Goal: Task Accomplishment & Management: Complete application form

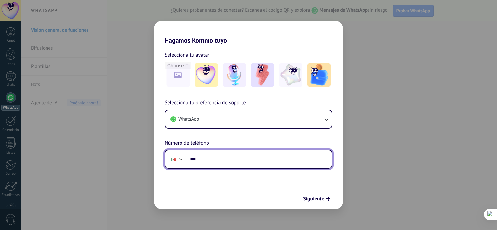
click at [224, 158] on input "***" at bounding box center [259, 159] width 145 height 15
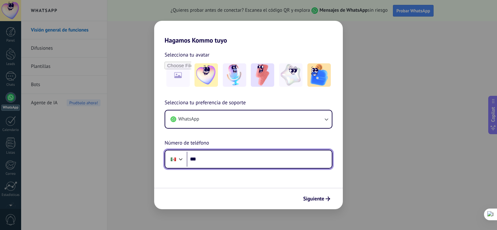
click at [224, 158] on input "***" at bounding box center [259, 159] width 145 height 15
type input "**********"
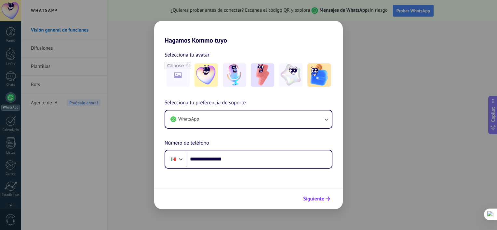
click at [321, 201] on span "Siguiente" at bounding box center [313, 199] width 21 height 5
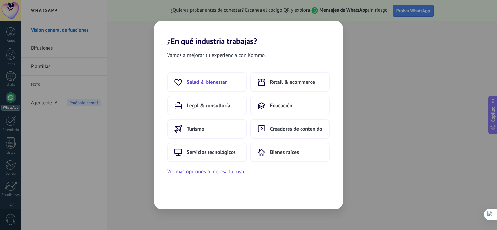
click at [214, 86] on button "Salud & bienestar" at bounding box center [206, 83] width 79 height 20
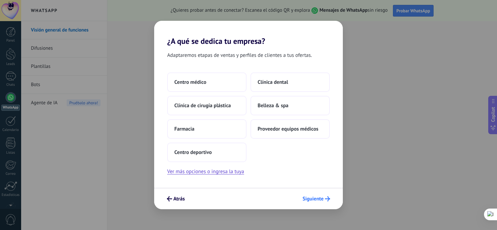
click at [307, 198] on span "Siguiente" at bounding box center [312, 199] width 21 height 5
click at [222, 173] on button "Ver más opciones o ingresa la tuya" at bounding box center [205, 171] width 77 height 8
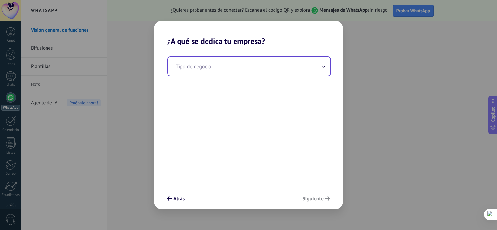
click at [227, 65] on input "text" at bounding box center [249, 66] width 163 height 19
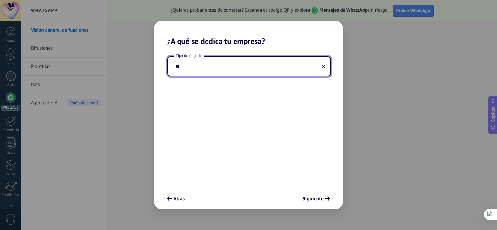
type input "*"
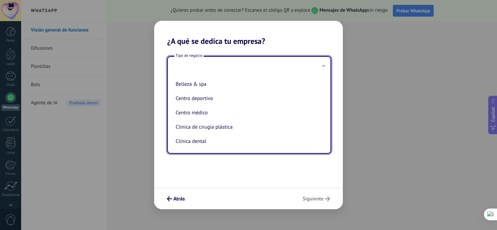
click at [310, 196] on div "Atrás Siguiente" at bounding box center [248, 198] width 189 height 21
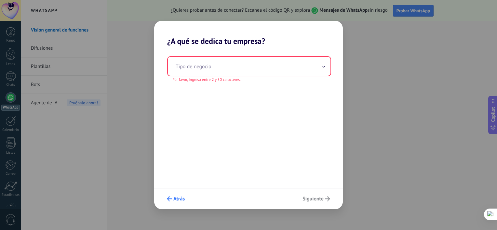
click at [184, 201] on span "Atrás" at bounding box center [178, 199] width 11 height 5
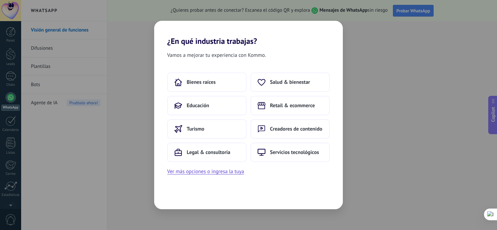
click at [130, 53] on div "¿En qué industria trabajas? Vamos a mejorar tu experiencia con Kommo. Bienes ra…" at bounding box center [248, 115] width 497 height 230
click at [201, 172] on button "Ver más opciones o ingresa la tuya" at bounding box center [205, 171] width 77 height 8
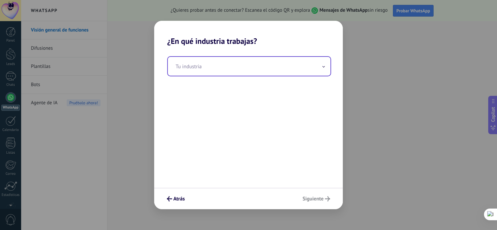
click at [288, 70] on input "text" at bounding box center [249, 66] width 163 height 19
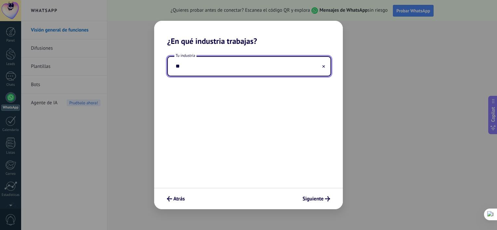
type input "*"
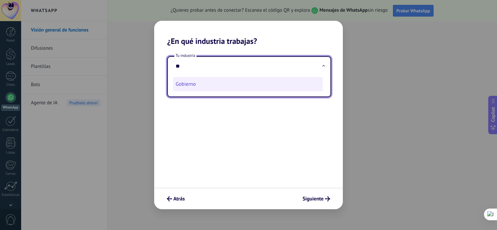
click at [213, 87] on li "Gobierno" at bounding box center [248, 84] width 150 height 14
type input "********"
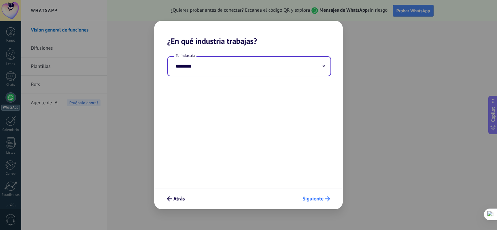
click at [320, 201] on span "Siguiente" at bounding box center [312, 199] width 21 height 5
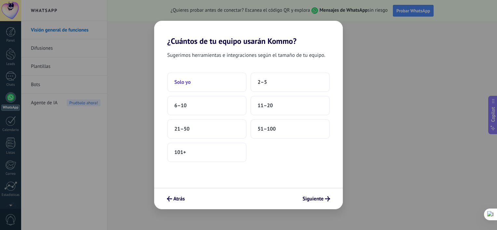
click at [192, 79] on button "Solo yo" at bounding box center [206, 83] width 79 height 20
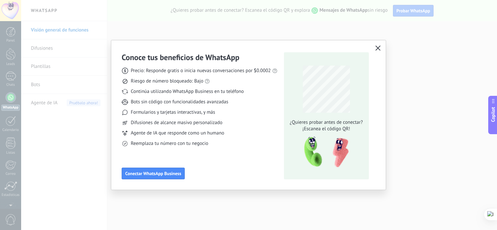
click at [378, 48] on icon "button" at bounding box center [377, 48] width 5 height 5
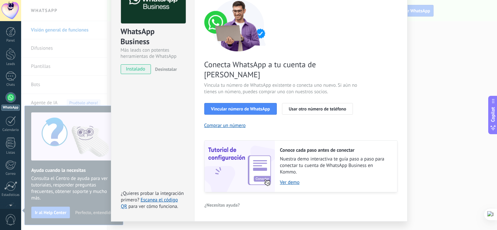
scroll to position [59, 0]
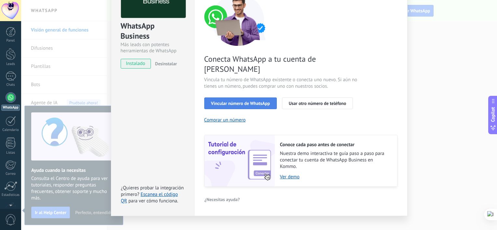
click at [205, 98] on button "Vincular número de WhatsApp" at bounding box center [240, 104] width 73 height 12
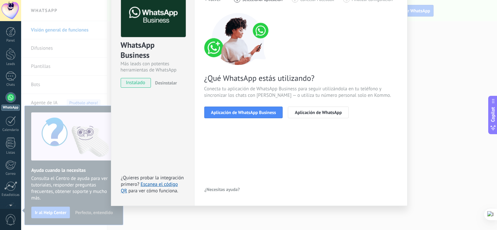
scroll to position [7, 0]
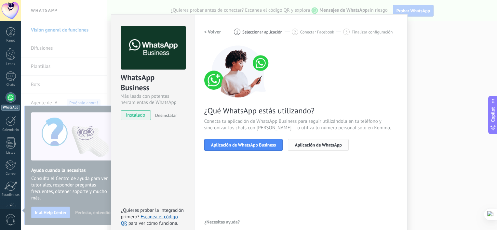
click at [303, 146] on span "Aplicación de WhatsApp" at bounding box center [318, 145] width 47 height 5
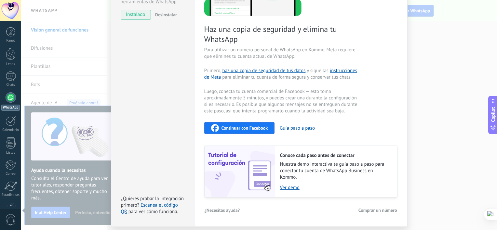
scroll to position [128, 0]
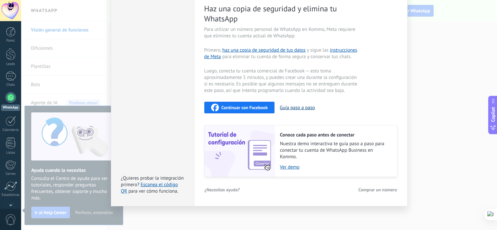
click at [309, 109] on button "Guía paso a paso" at bounding box center [297, 108] width 35 height 6
click at [477, 86] on div "WhatsApp Business Más leads con potentes herramientas de WhatsApp instalado Des…" at bounding box center [259, 115] width 476 height 230
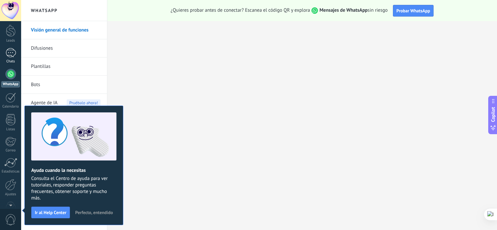
scroll to position [0, 0]
drag, startPoint x: 14, startPoint y: 123, endPoint x: 12, endPoint y: 117, distance: 6.5
click at [14, 123] on div at bounding box center [11, 121] width 10 height 10
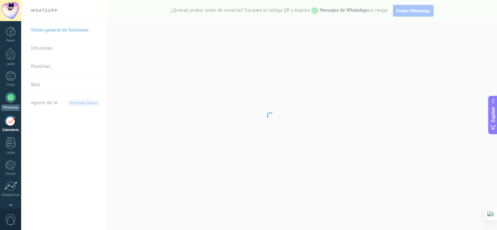
click at [12, 102] on link "WhatsApp" at bounding box center [10, 101] width 21 height 19
